Goal: Task Accomplishment & Management: Use online tool/utility

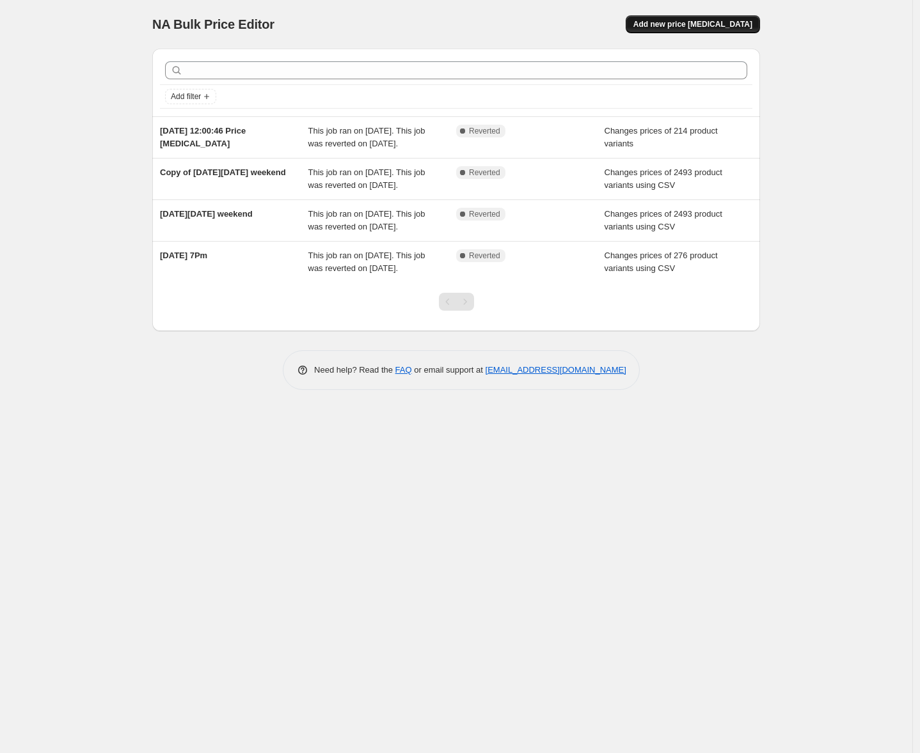
click at [677, 26] on span "Add new price [MEDICAL_DATA]" at bounding box center [692, 24] width 119 height 10
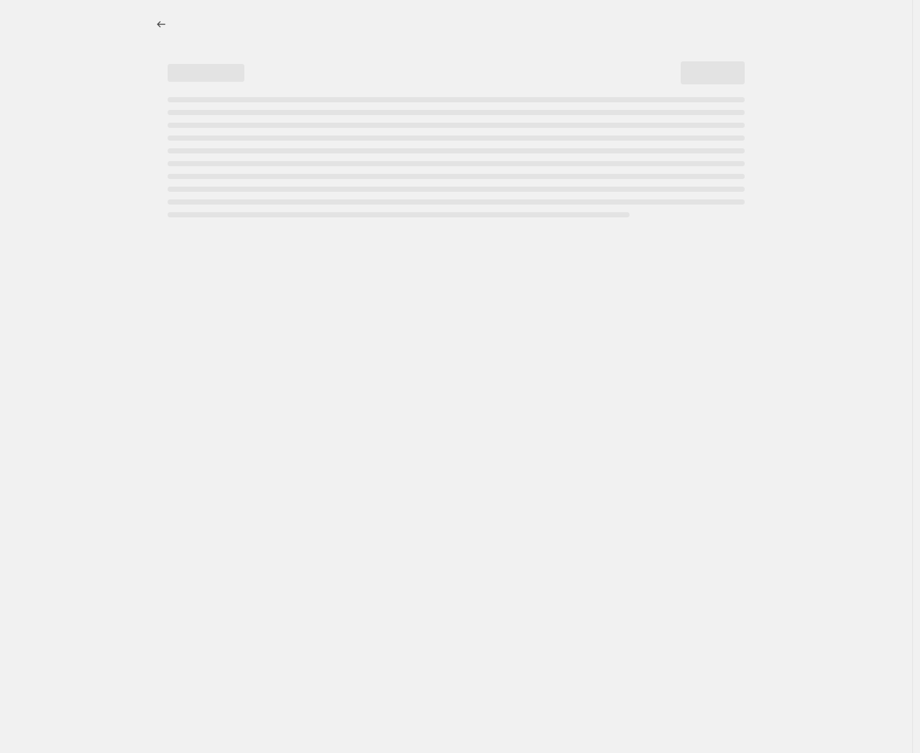
select select "percentage"
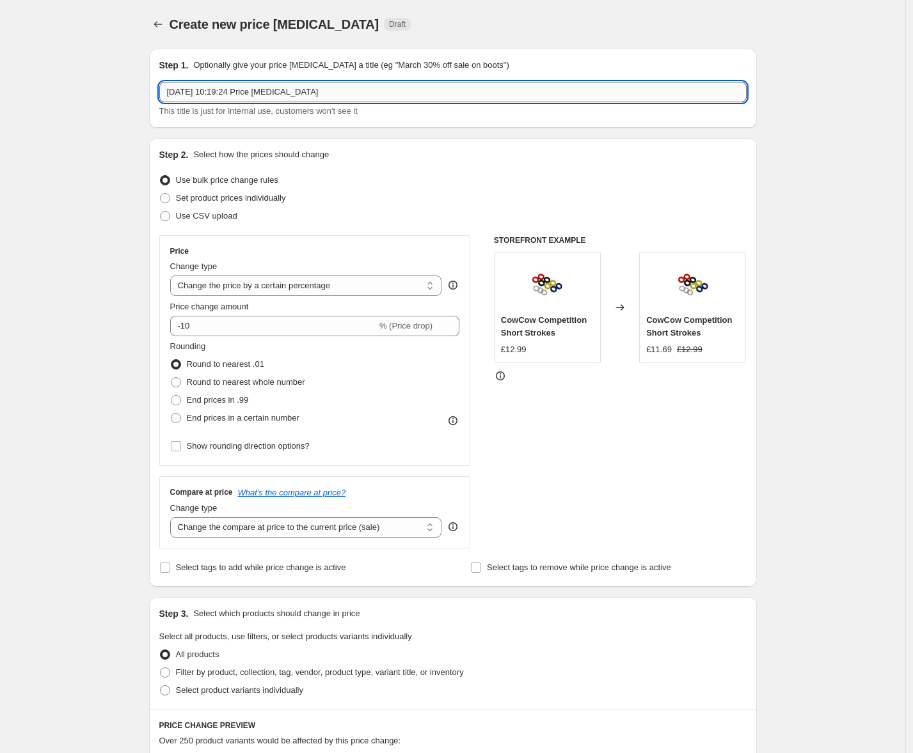
click at [363, 91] on input "[DATE] 10:19:24 Price [MEDICAL_DATA]" at bounding box center [452, 92] width 587 height 20
drag, startPoint x: 368, startPoint y: 91, endPoint x: 174, endPoint y: 74, distance: 195.2
click at [174, 74] on div "Step 1. Optionally give your price [MEDICAL_DATA] a title (eg "March 30% off sa…" at bounding box center [452, 88] width 587 height 59
type input "9am [DATE]"
click at [235, 199] on span "Set product prices individually" at bounding box center [231, 198] width 110 height 10
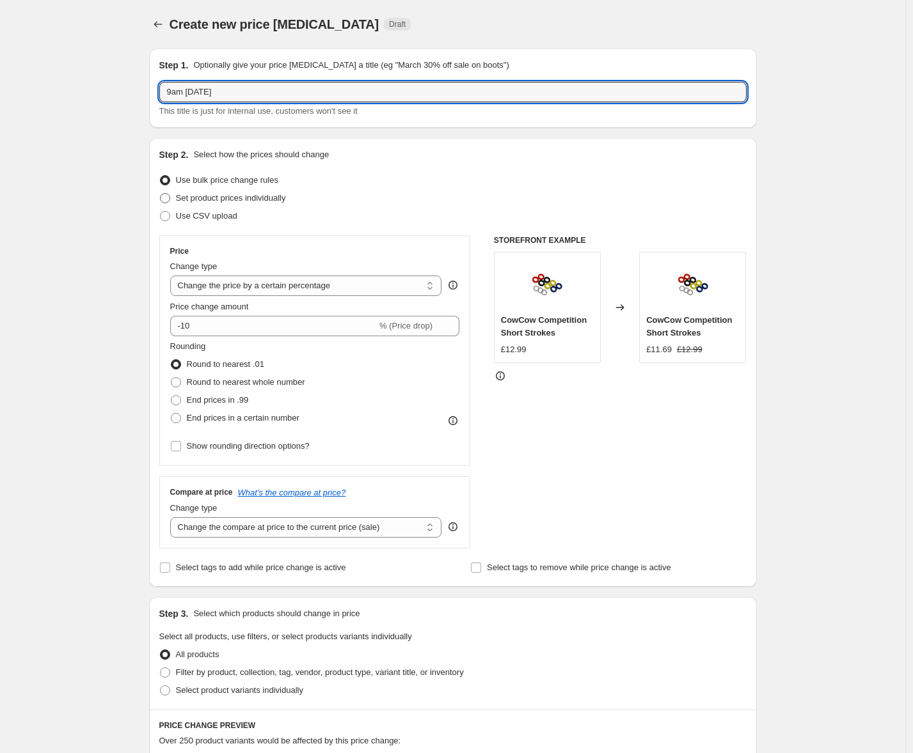
click at [161, 194] on input "Set product prices individually" at bounding box center [160, 193] width 1 height 1
radio input "true"
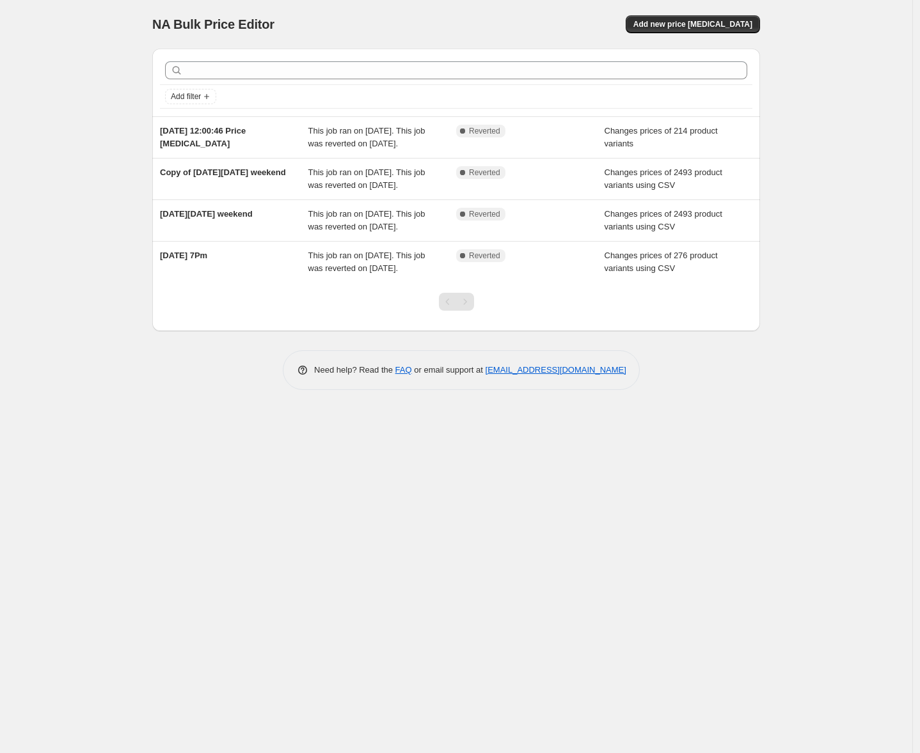
click at [668, 36] on div "NA Bulk Price Editor. This page is ready NA Bulk Price Editor Add new price cha…" at bounding box center [455, 24] width 607 height 49
click at [669, 29] on button "Add new price [MEDICAL_DATA]" at bounding box center [692, 24] width 134 height 18
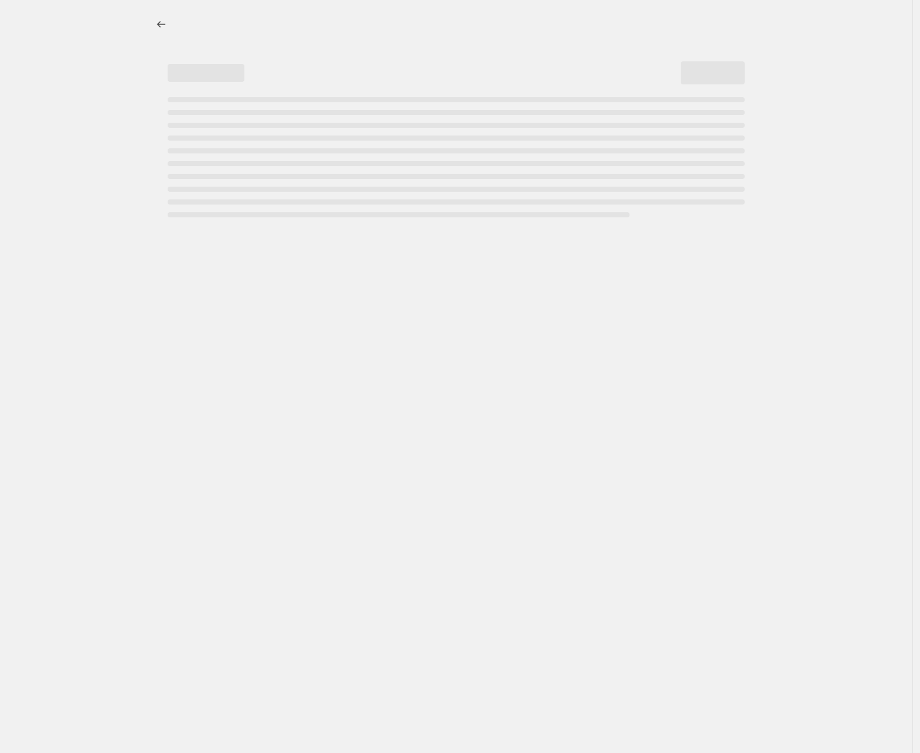
select select "percentage"
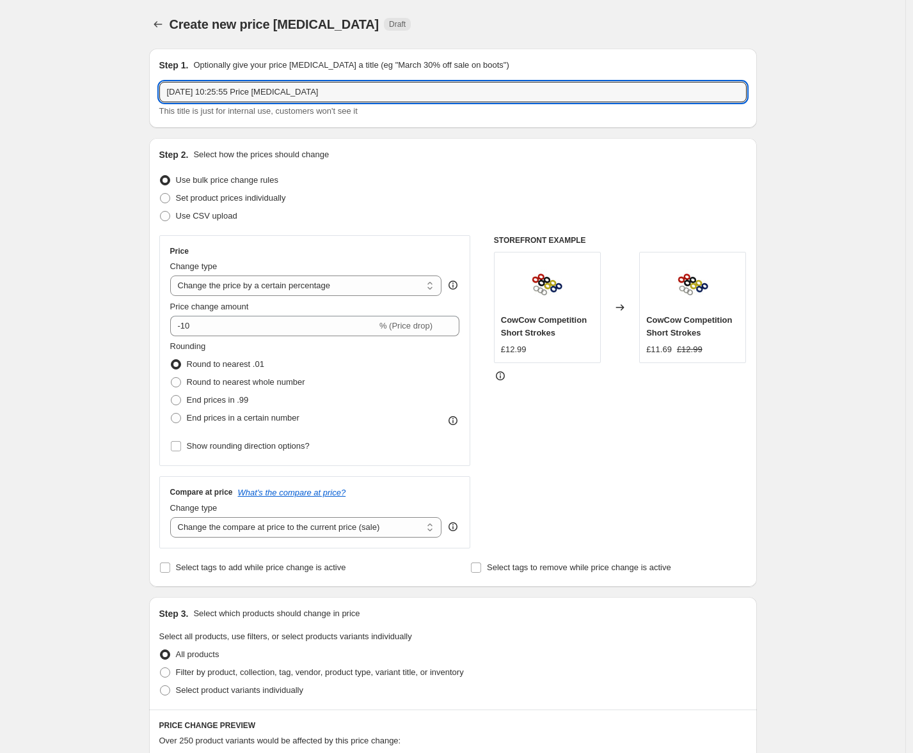
drag, startPoint x: 362, startPoint y: 94, endPoint x: 204, endPoint y: 75, distance: 159.1
click at [204, 75] on div "Step 1. Optionally give your price change job a title (eg "March 30% off sale o…" at bounding box center [452, 88] width 587 height 59
type input "27th Saturday 9am"
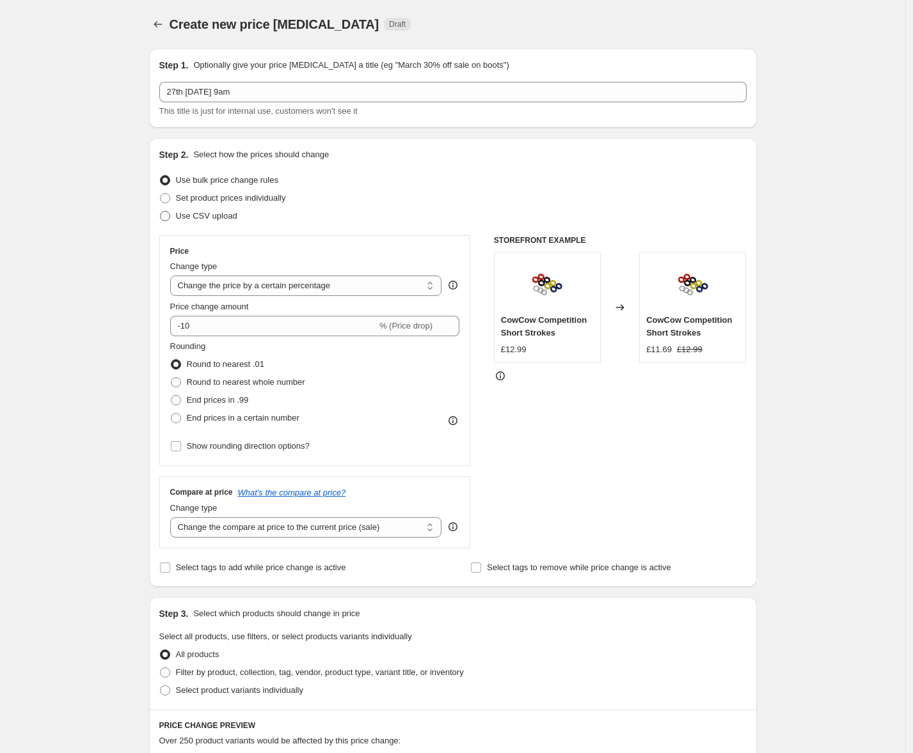
click at [218, 213] on span "Use CSV upload" at bounding box center [206, 216] width 61 height 10
click at [161, 212] on input "Use CSV upload" at bounding box center [160, 211] width 1 height 1
radio input "true"
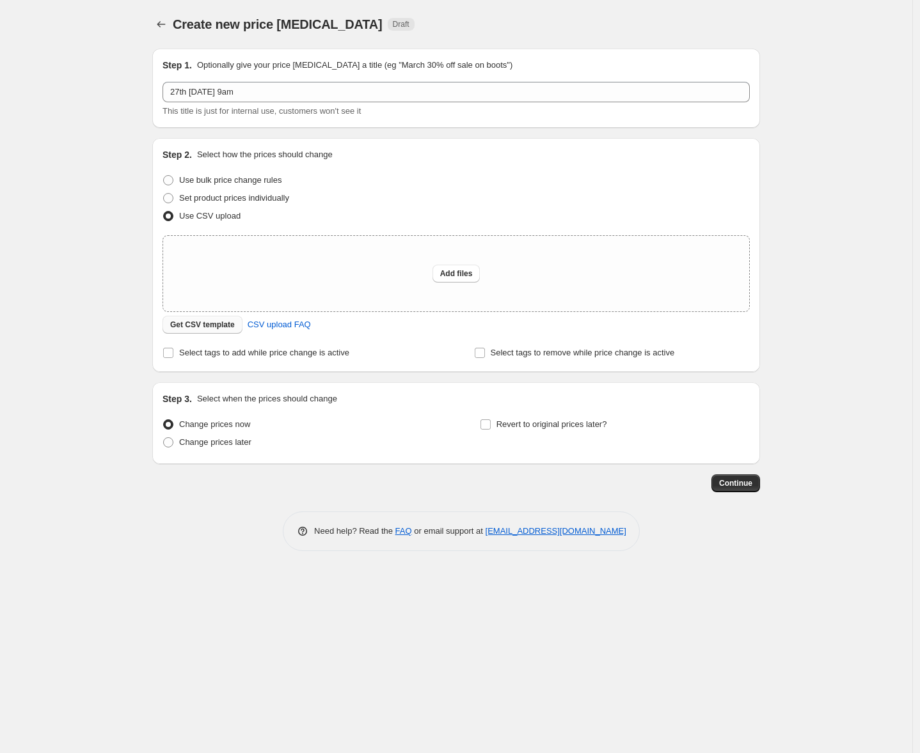
click at [186, 331] on button "Get CSV template" at bounding box center [202, 325] width 80 height 18
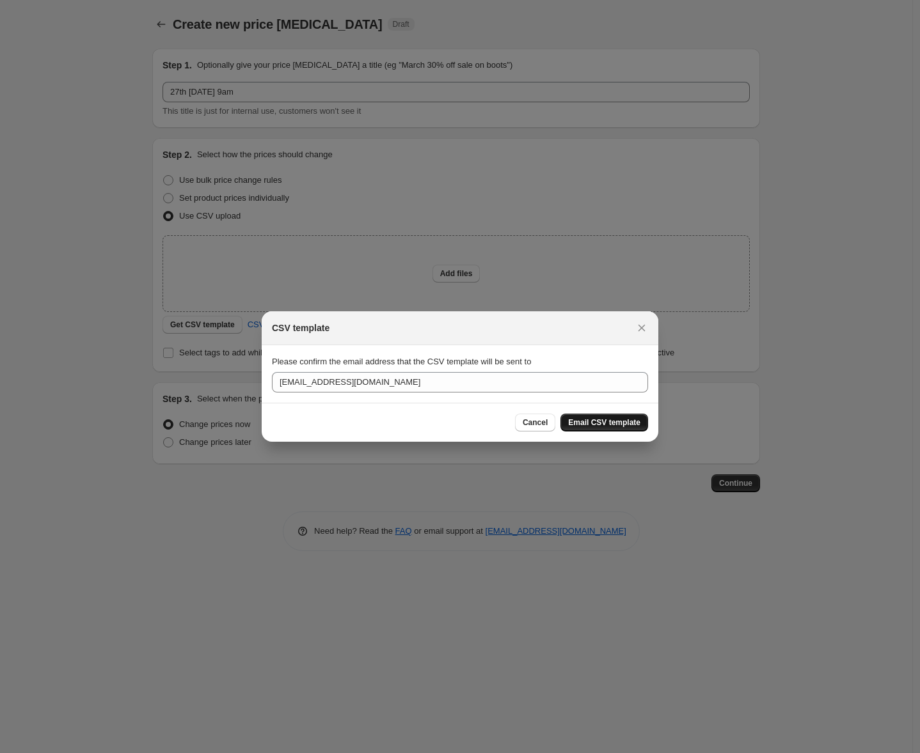
click at [585, 418] on button "Email CSV template" at bounding box center [604, 423] width 88 height 18
